Goal: Book appointment/travel/reservation

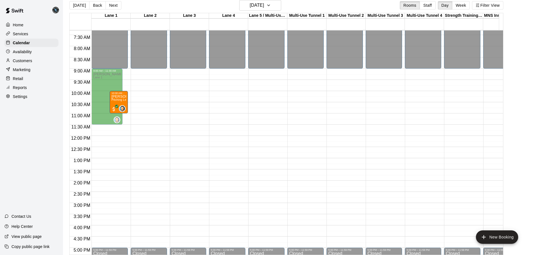
scroll to position [161, 0]
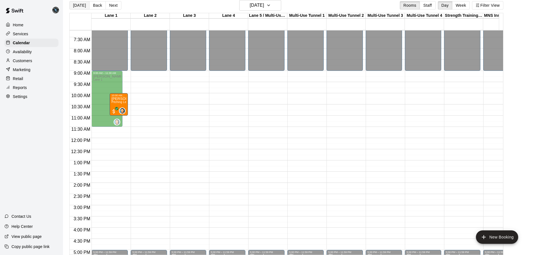
click at [80, 5] on button "[DATE]" at bounding box center [79, 5] width 20 height 8
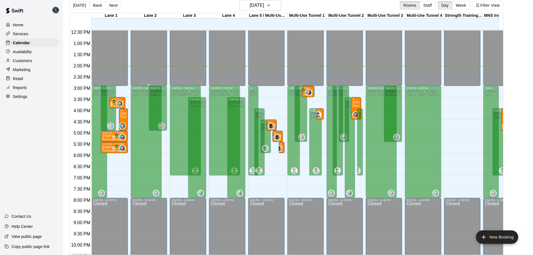
scroll to position [282, 0]
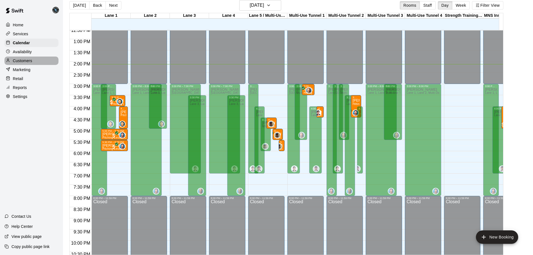
click at [23, 63] on p "Customers" at bounding box center [22, 61] width 19 height 6
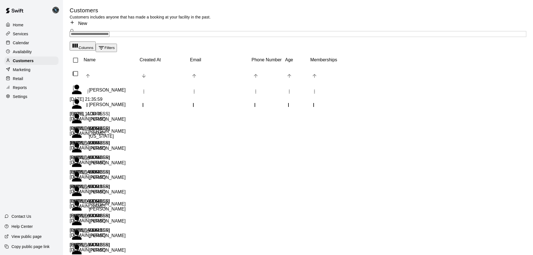
click at [109, 34] on input "Search customers by name or email" at bounding box center [90, 34] width 40 height 6
type input "*****"
click at [23, 41] on p "Calendar" at bounding box center [21, 43] width 16 height 6
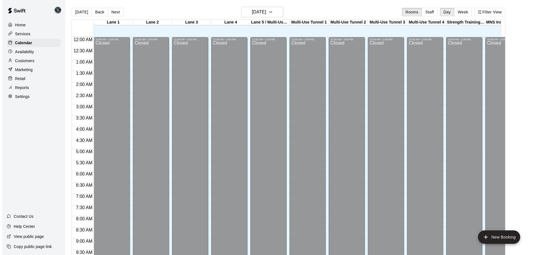
scroll to position [296, 0]
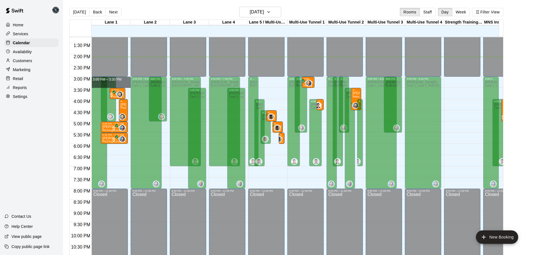
drag, startPoint x: 126, startPoint y: 77, endPoint x: 125, endPoint y: 86, distance: 9.2
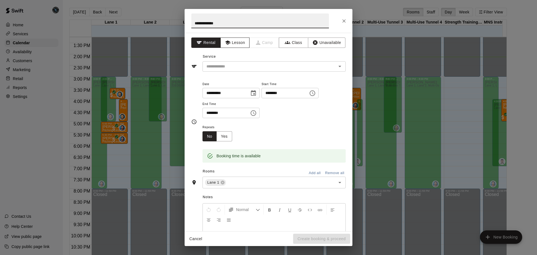
type input "**********"
click at [237, 41] on button "Lesson" at bounding box center [234, 42] width 29 height 10
click at [230, 67] on input "text" at bounding box center [265, 66] width 123 height 7
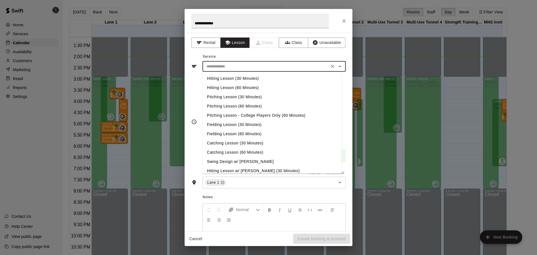
click at [245, 98] on li "Pitching Lesson (30 Minutes)" at bounding box center [271, 96] width 139 height 9
type input "**********"
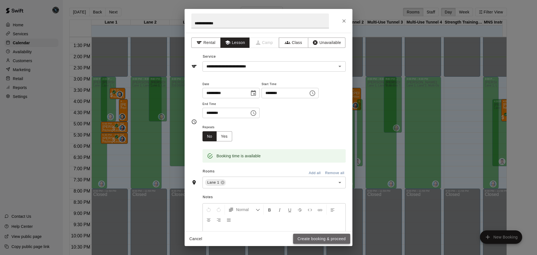
click at [322, 240] on button "Create booking & proceed" at bounding box center [321, 239] width 57 height 10
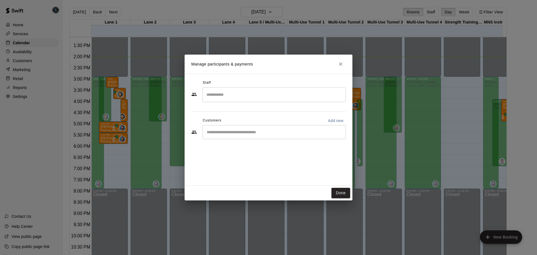
click at [238, 94] on input "Search staff" at bounding box center [274, 95] width 138 height 10
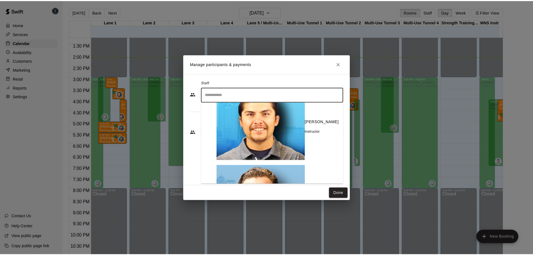
scroll to position [223, 0]
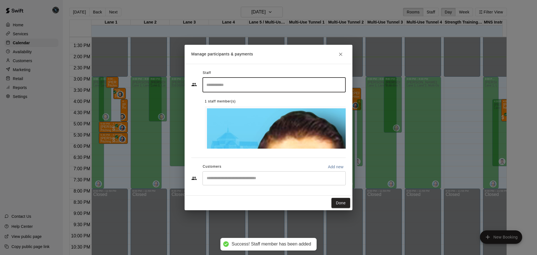
click at [243, 175] on input "Start typing to search customers..." at bounding box center [274, 178] width 138 height 6
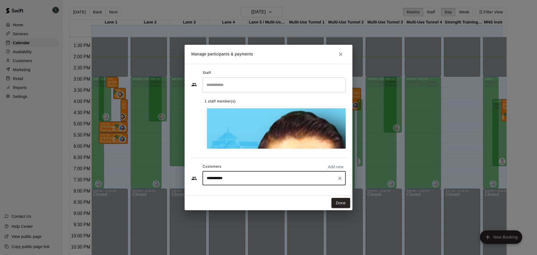
type input "**********"
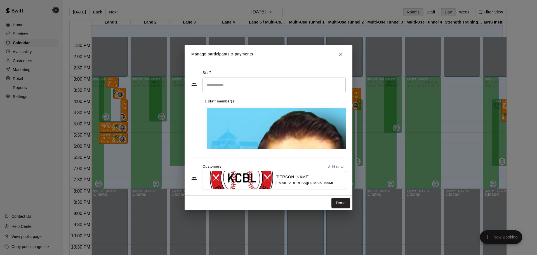
click at [275, 176] on p "[PERSON_NAME]" at bounding box center [292, 177] width 34 height 6
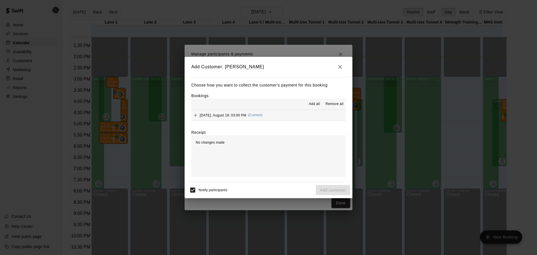
click at [311, 105] on span "Add all" at bounding box center [314, 104] width 11 height 6
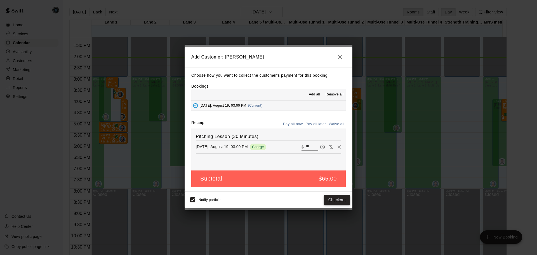
click at [340, 201] on button "Checkout" at bounding box center [337, 200] width 26 height 10
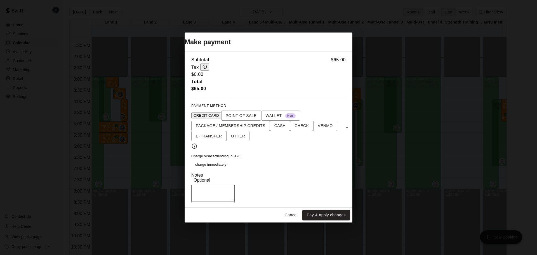
click at [235, 187] on textarea at bounding box center [212, 193] width 43 height 17
type textarea "**********"
click at [332, 216] on button "Pay & apply changes" at bounding box center [326, 215] width 48 height 10
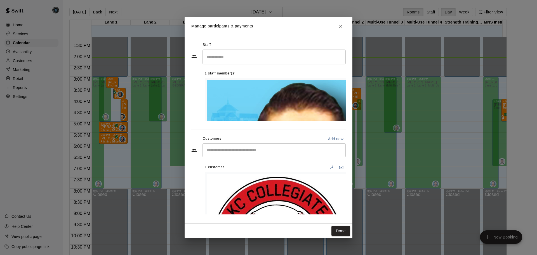
click at [342, 226] on button "Done" at bounding box center [340, 231] width 19 height 10
